Goal: Download file/media

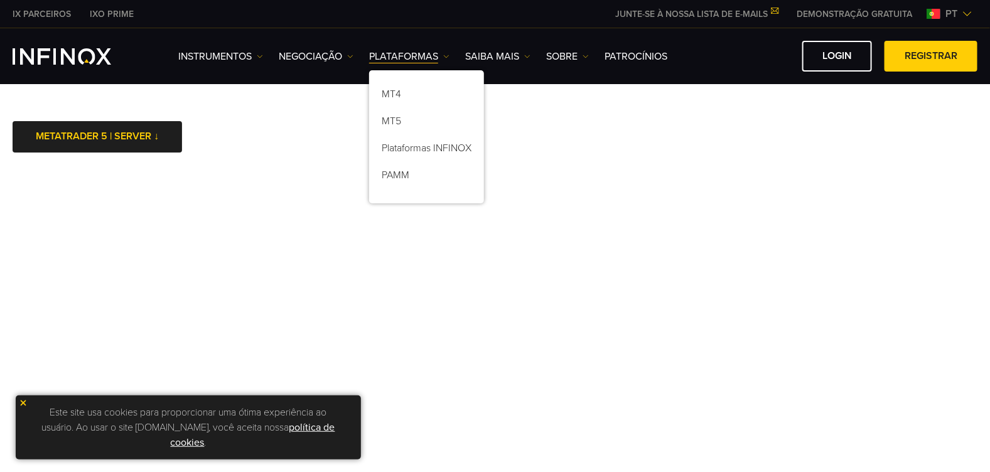
click at [23, 402] on img at bounding box center [23, 403] width 9 height 9
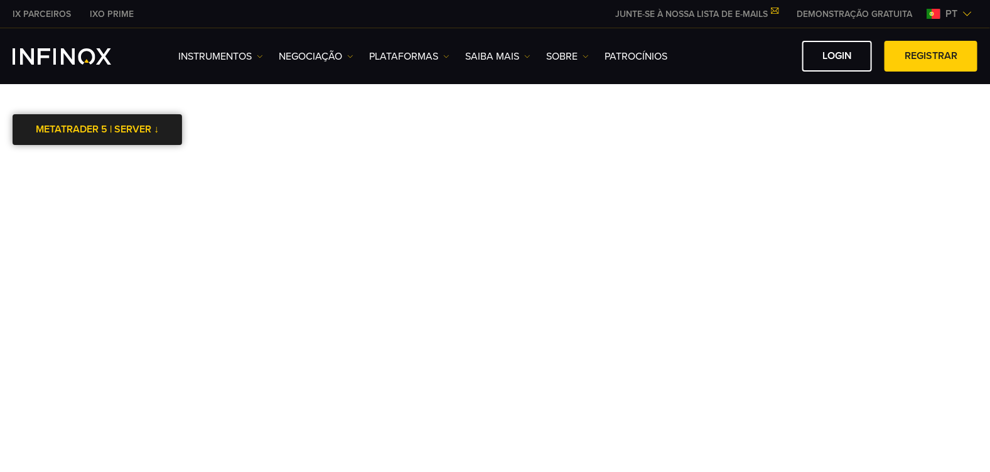
click at [111, 127] on link "METATRADER 5 | SERVER ↓" at bounding box center [98, 129] width 170 height 31
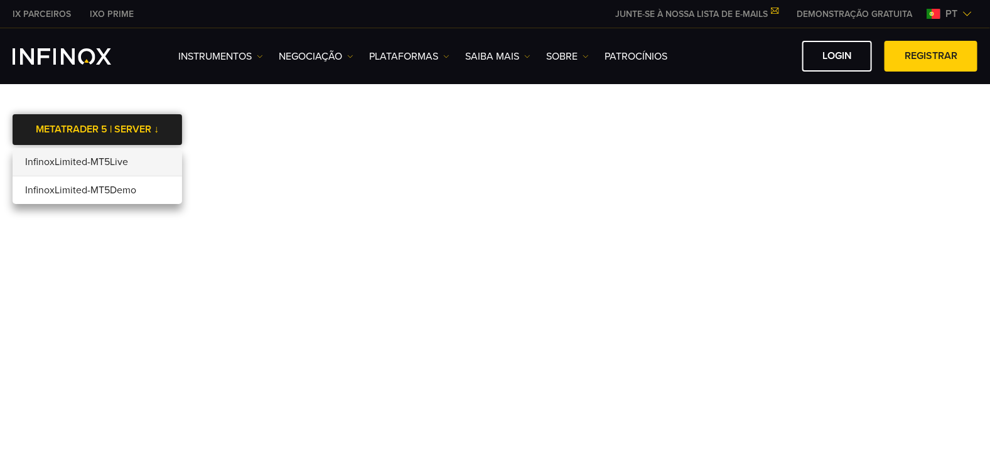
click at [111, 127] on link "METATRADER 5 | SERVER ↓" at bounding box center [98, 129] width 170 height 31
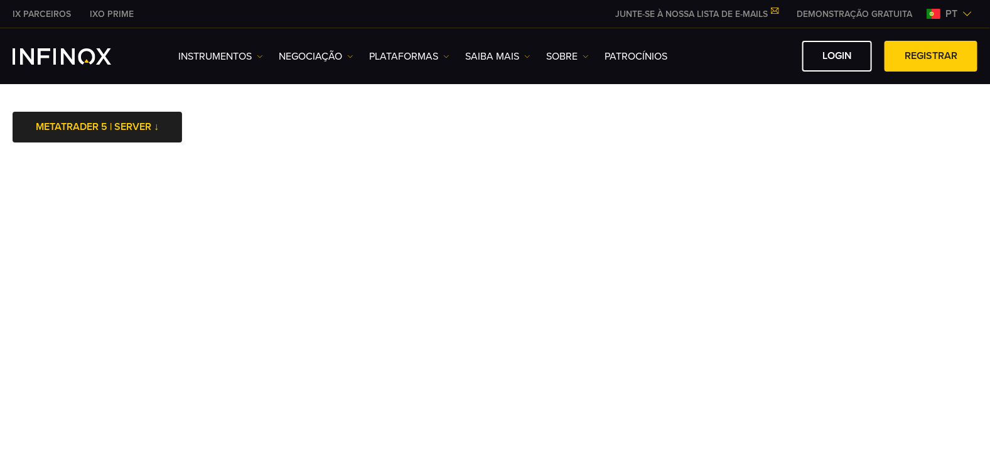
scroll to position [1, 0]
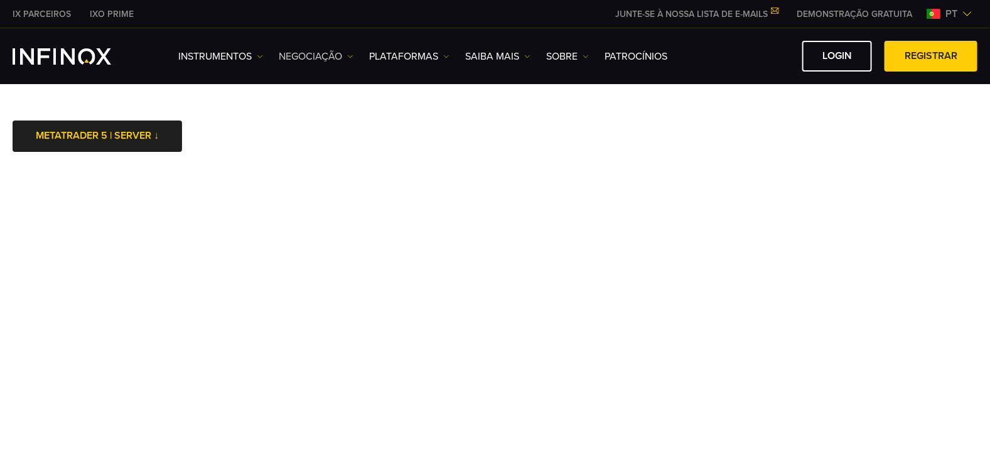
click at [350, 53] on img at bounding box center [350, 56] width 6 height 6
click at [258, 55] on link "Instrumentos" at bounding box center [220, 56] width 85 height 15
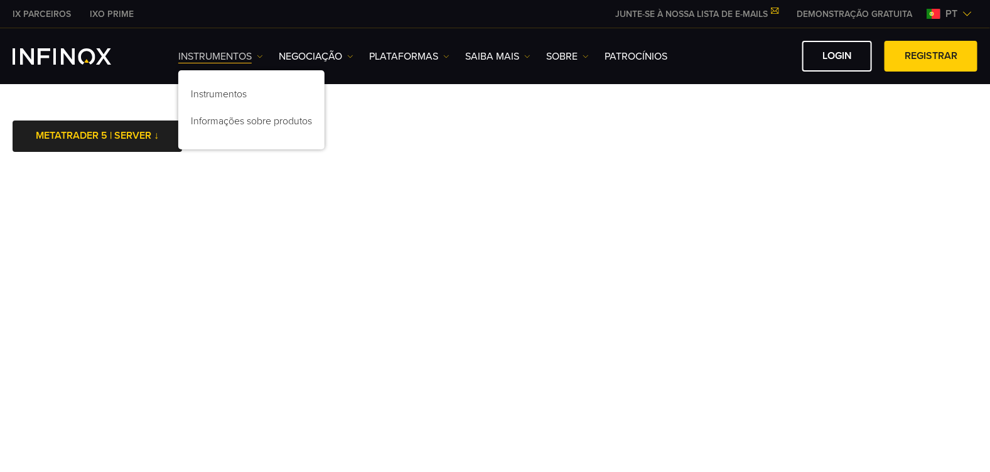
click at [258, 55] on img at bounding box center [260, 56] width 6 height 6
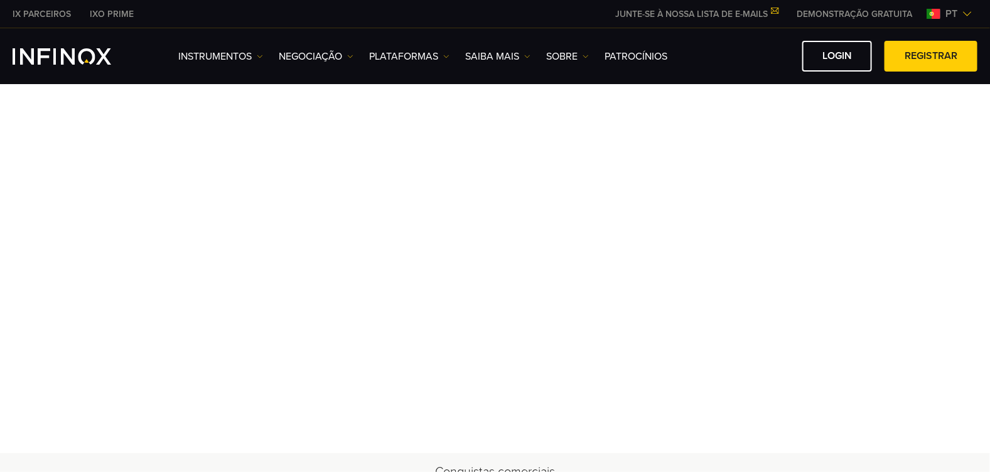
scroll to position [1, 0]
